Goal: Navigation & Orientation: Find specific page/section

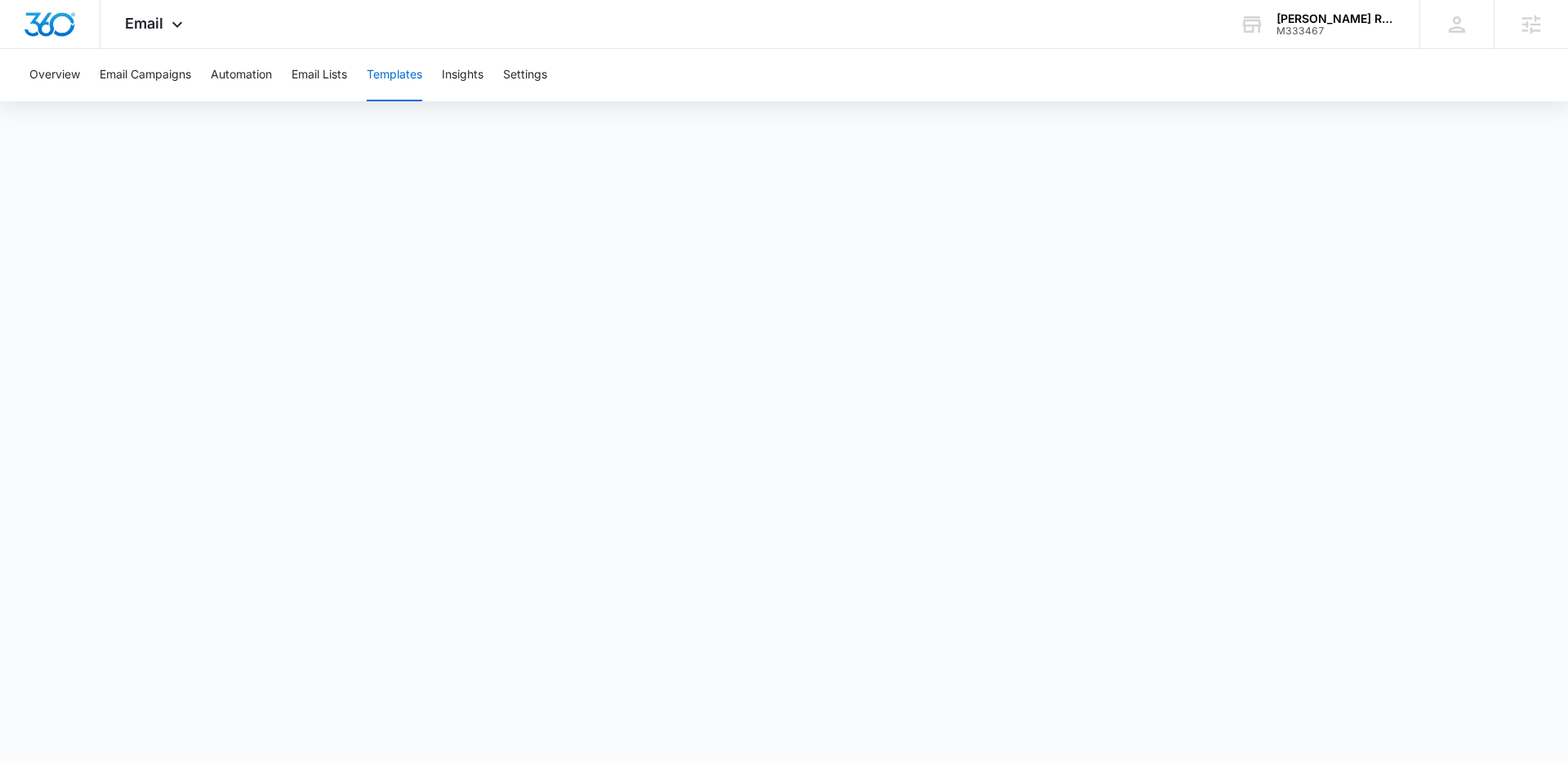
click at [142, 7] on div "Email Apps Reputation Forms CRM Email Social Content Ads Intelligence Files Bra…" at bounding box center [156, 24] width 111 height 48
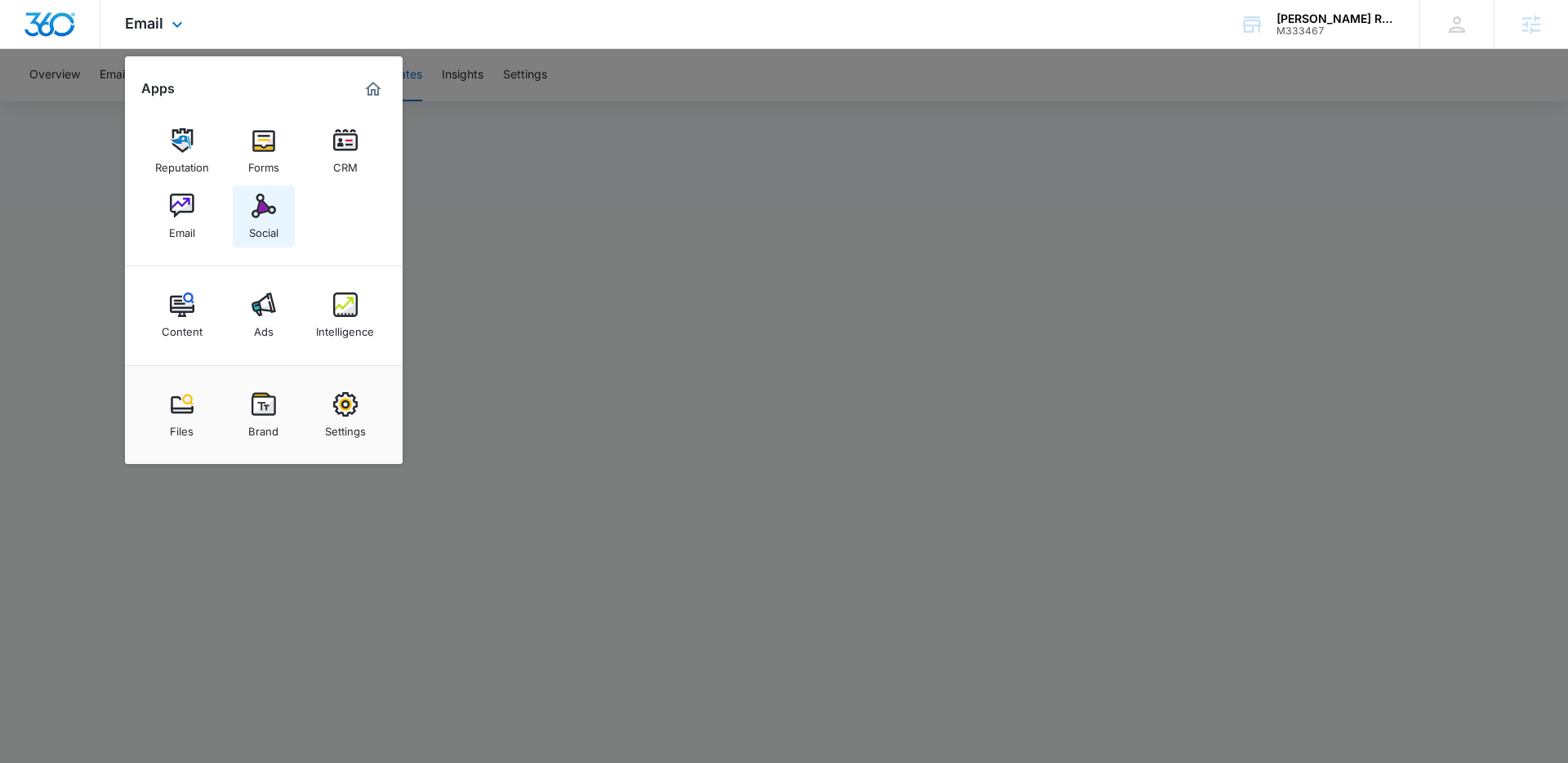
click at [262, 203] on img at bounding box center [263, 206] width 24 height 24
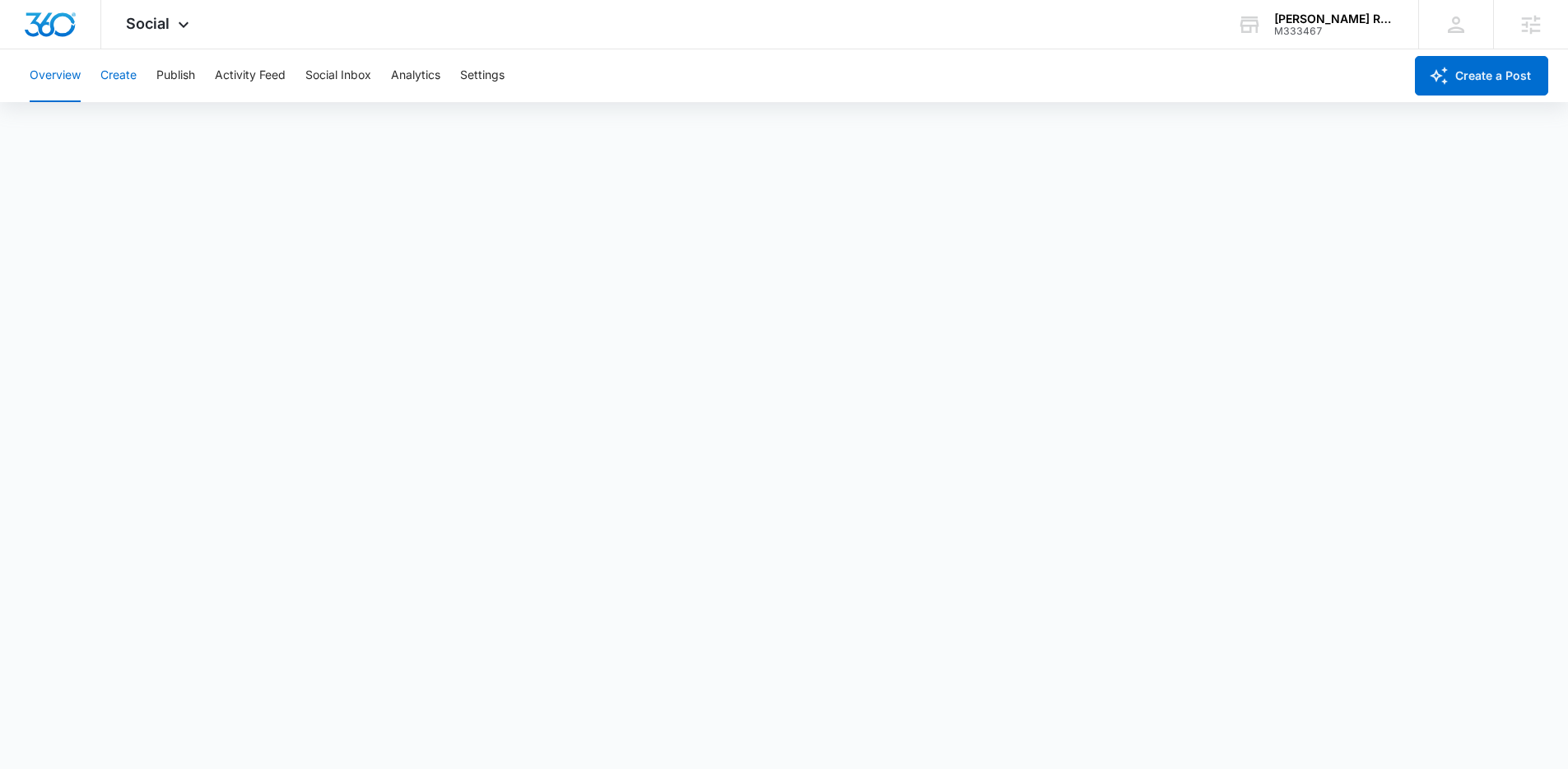
click at [132, 86] on button "Create" at bounding box center [118, 76] width 37 height 53
click at [166, 121] on button "Approvals" at bounding box center [161, 126] width 55 height 46
click at [176, 80] on button "Publish" at bounding box center [176, 76] width 39 height 53
click at [123, 83] on button "Create" at bounding box center [118, 76] width 37 height 53
click at [159, 130] on button "Approvals" at bounding box center [161, 126] width 55 height 46
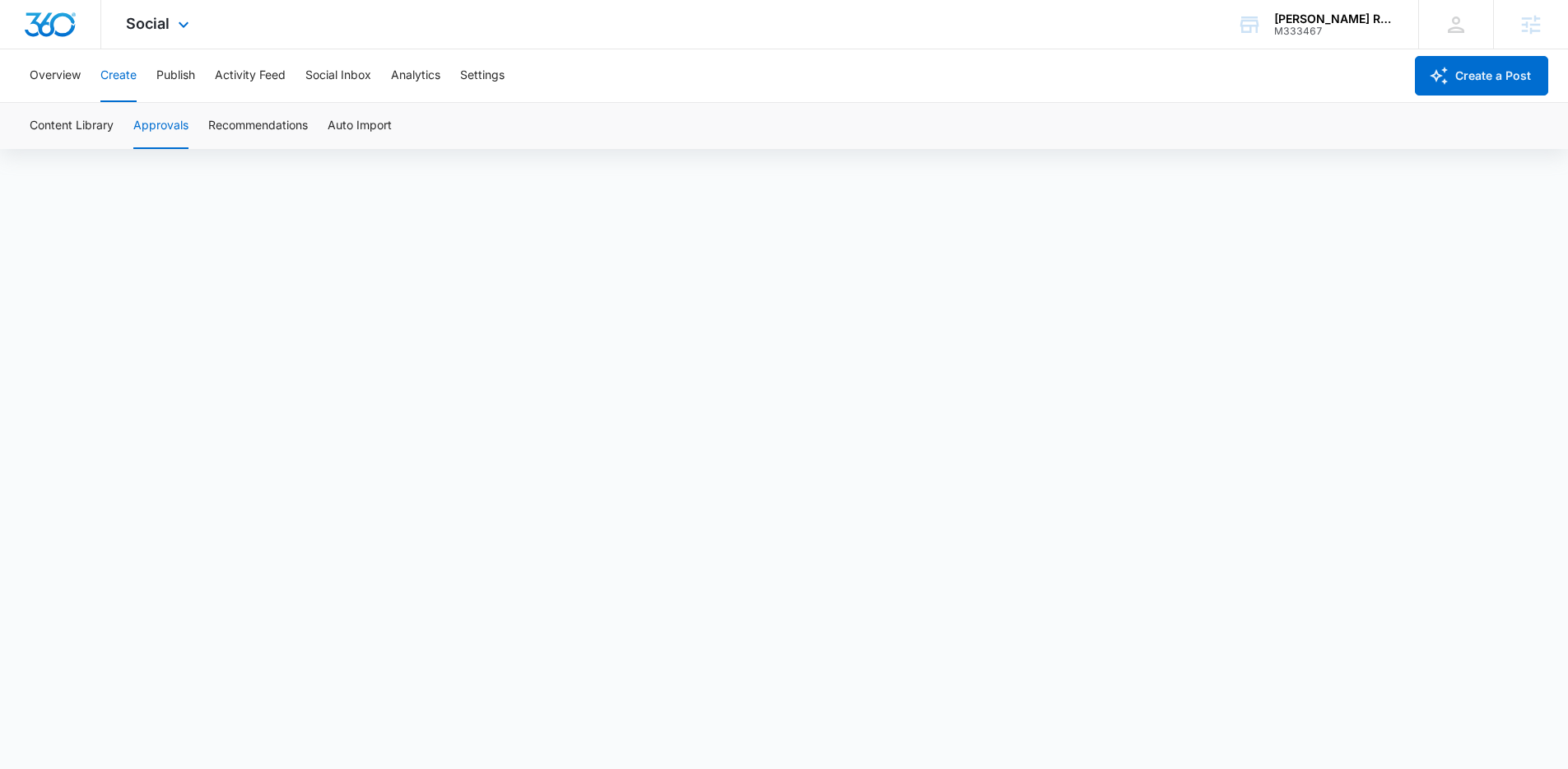
click at [56, 23] on img "Dashboard" at bounding box center [50, 25] width 53 height 25
